Goal: Task Accomplishment & Management: Manage account settings

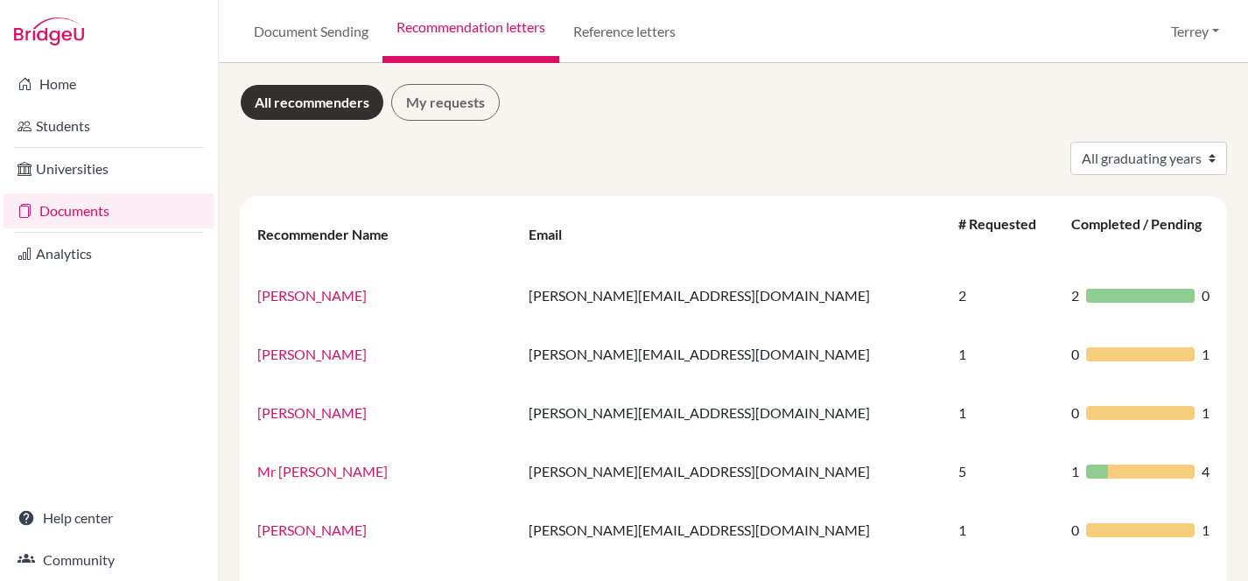
click at [67, 206] on link "Documents" at bounding box center [109, 210] width 211 height 35
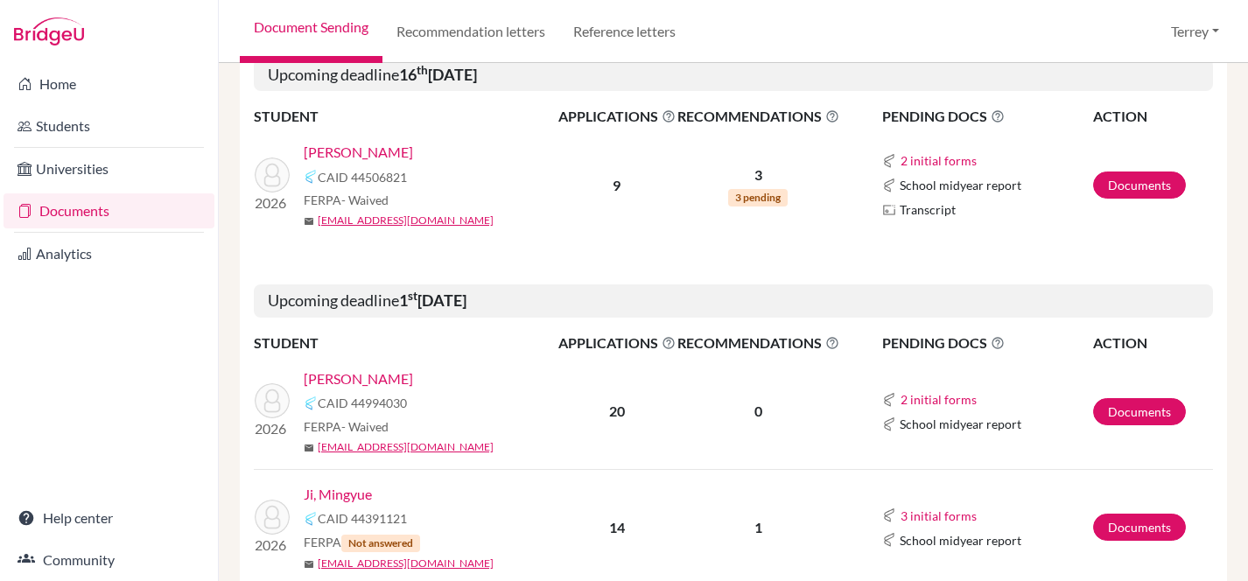
scroll to position [804, 0]
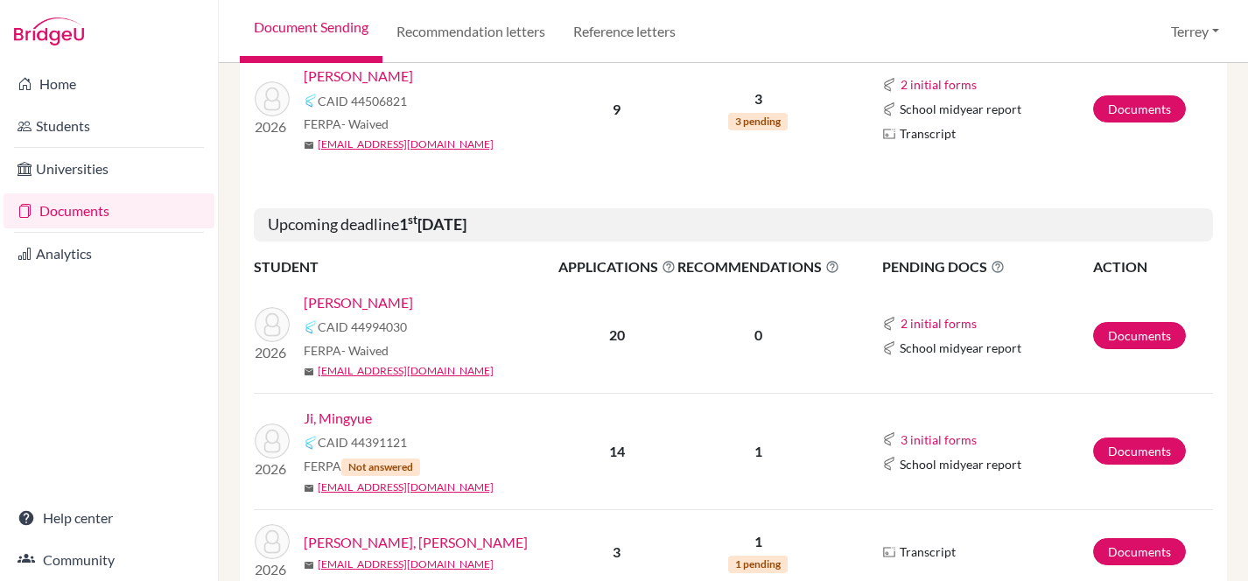
click at [340, 305] on link "[PERSON_NAME]" at bounding box center [358, 302] width 109 height 21
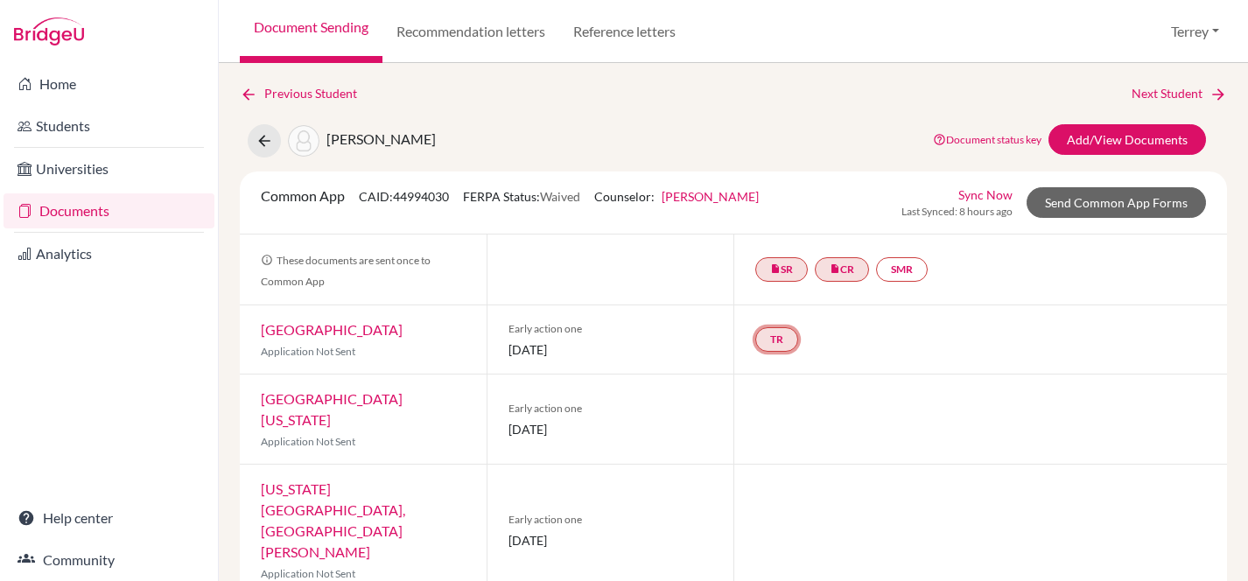
click at [786, 335] on link "TR" at bounding box center [776, 339] width 43 height 25
click at [770, 273] on h3 "Teacher recommendation" at bounding box center [775, 273] width 173 height 32
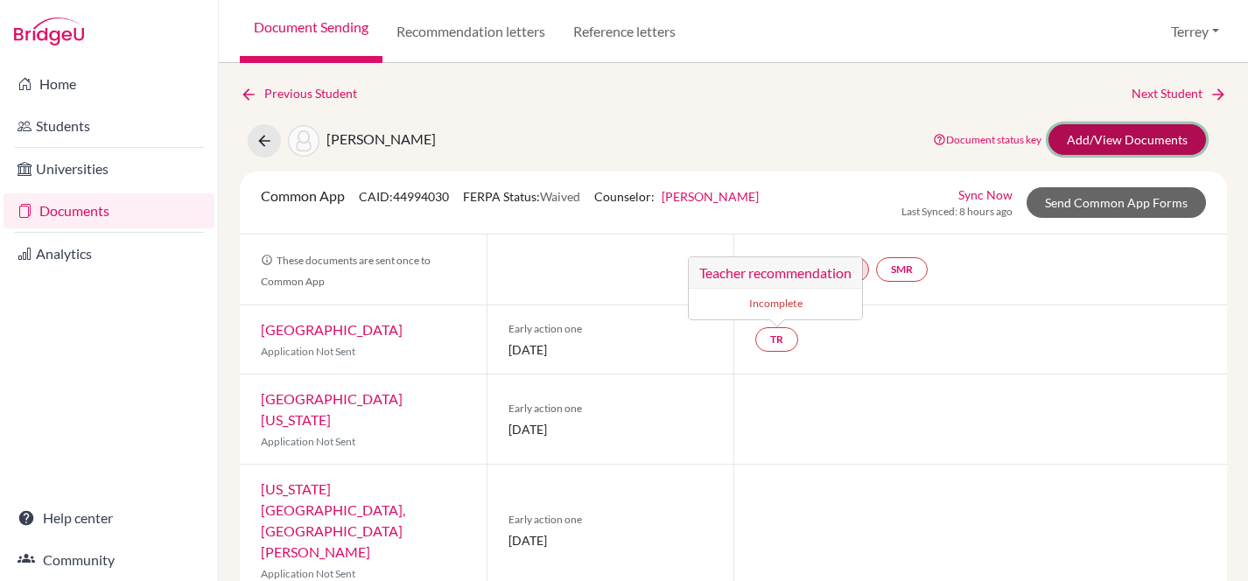
click at [1160, 135] on link "Add/View Documents" at bounding box center [1127, 139] width 158 height 31
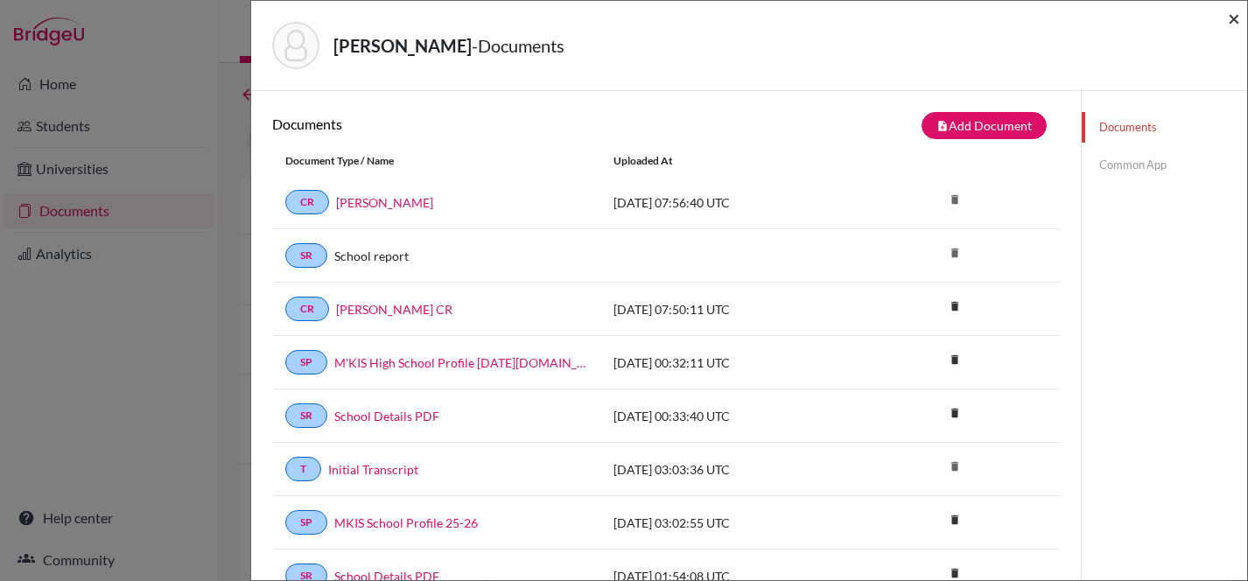
click at [1235, 17] on span "×" at bounding box center [1234, 17] width 12 height 25
